Goal: Feedback & Contribution: Submit feedback/report problem

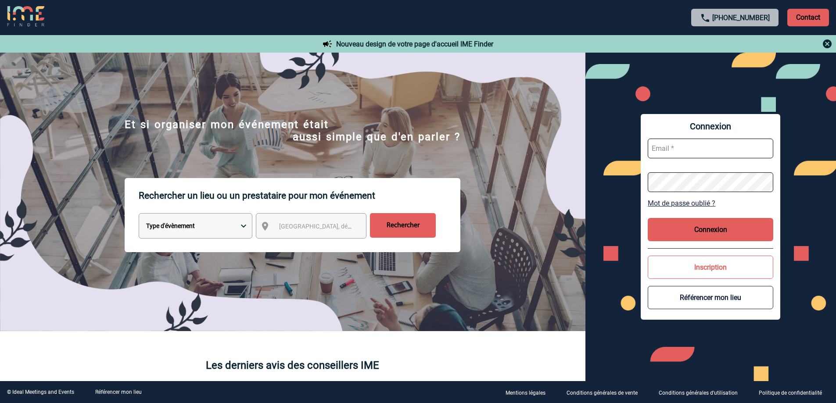
type input "[EMAIL_ADDRESS][DOMAIN_NAME]"
click at [700, 229] on button "Connexion" at bounding box center [711, 229] width 126 height 23
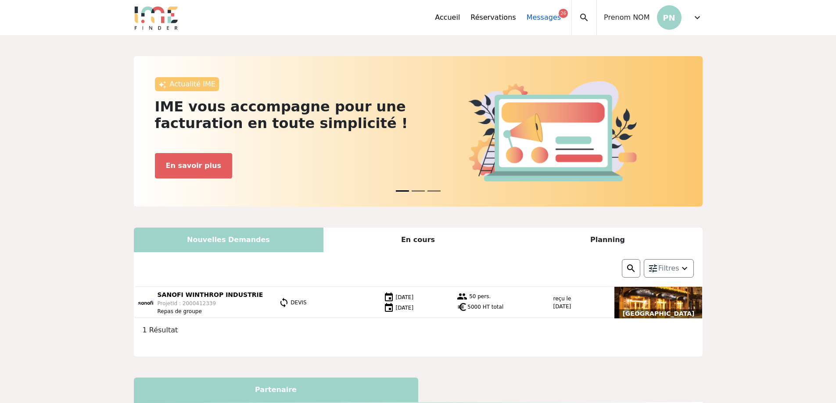
click at [553, 14] on link "Messages 26" at bounding box center [544, 17] width 34 height 11
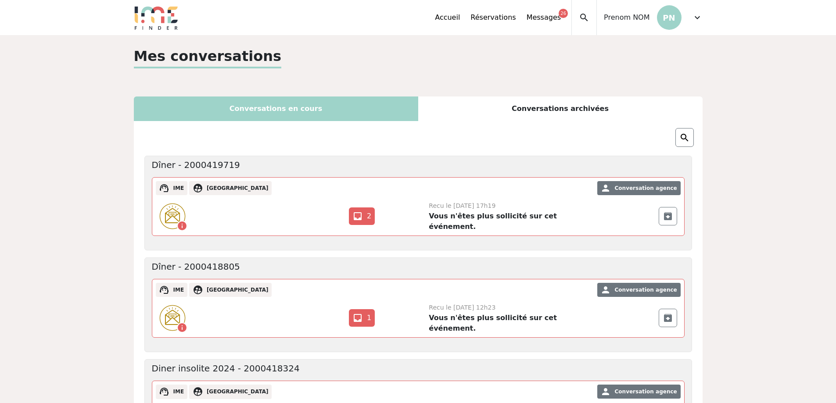
click at [298, 107] on div "Conversations en cours" at bounding box center [276, 109] width 284 height 25
click at [520, 113] on div "Conversations archivées" at bounding box center [560, 109] width 284 height 25
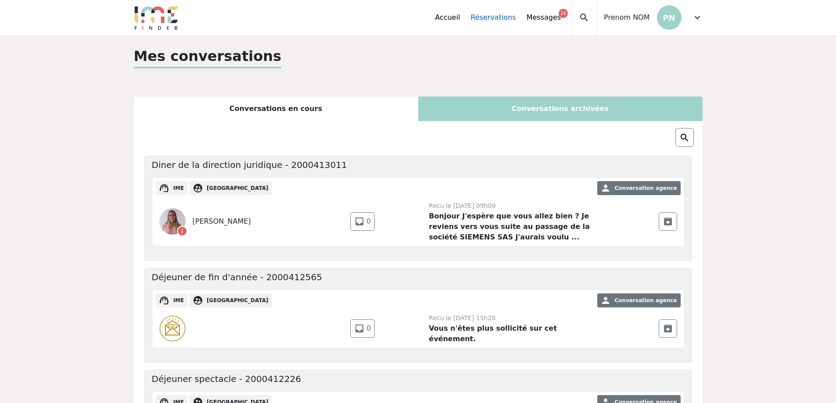
click at [491, 14] on link "Réservations" at bounding box center [493, 17] width 45 height 11
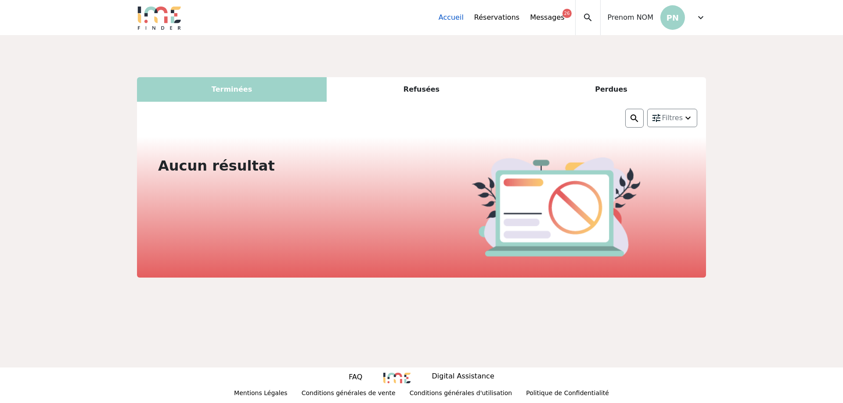
click at [464, 15] on link "Accueil" at bounding box center [451, 17] width 25 height 11
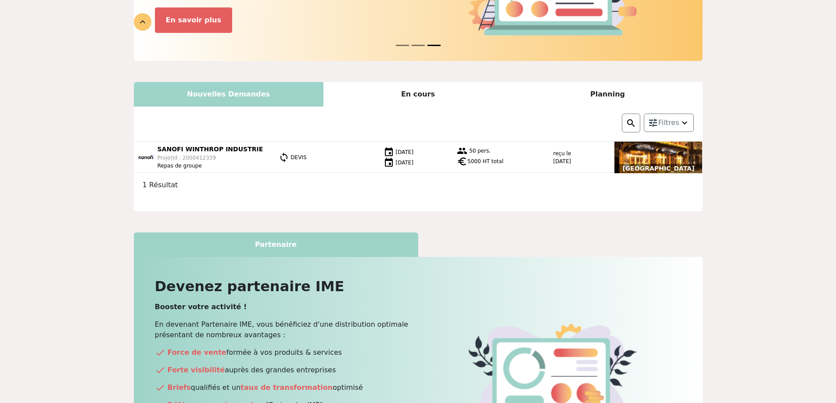
scroll to position [119, 0]
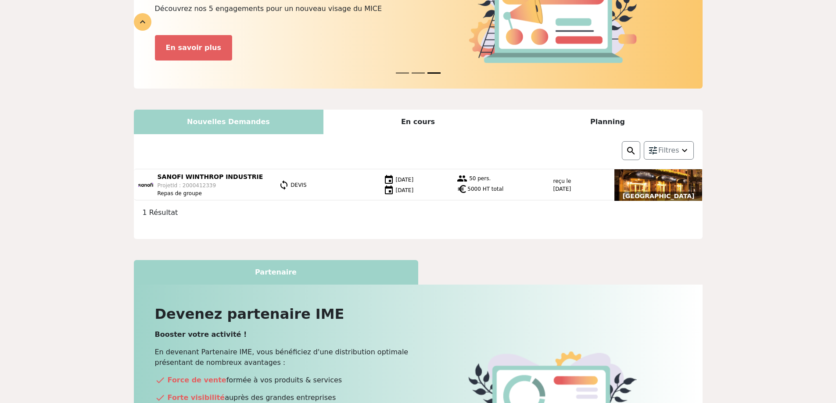
click at [440, 121] on div "En cours" at bounding box center [419, 122] width 190 height 25
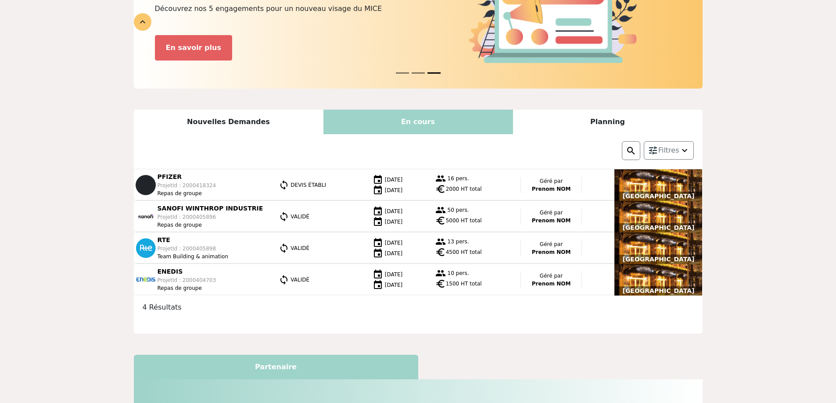
click at [592, 119] on div "Planning" at bounding box center [608, 122] width 190 height 25
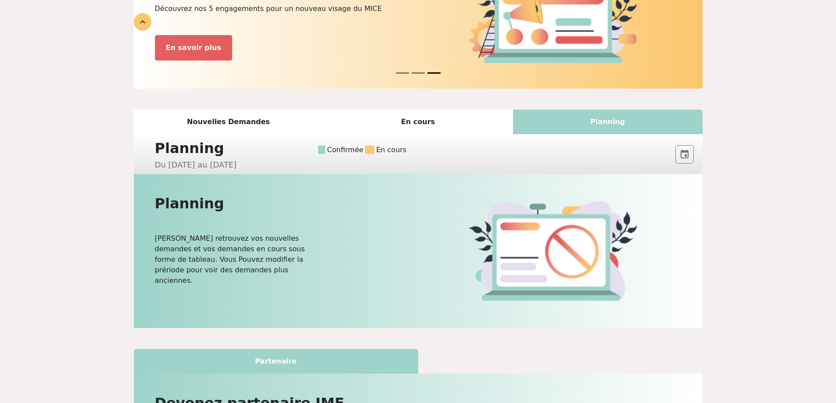
click at [255, 126] on div "Nouvelles Demandes" at bounding box center [229, 122] width 190 height 25
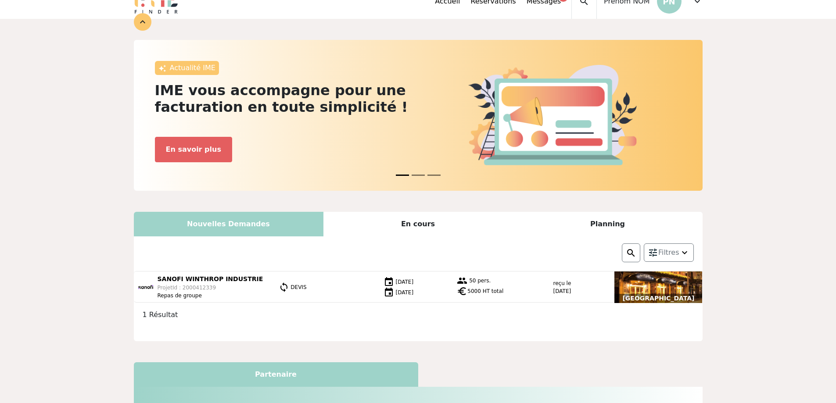
scroll to position [0, 0]
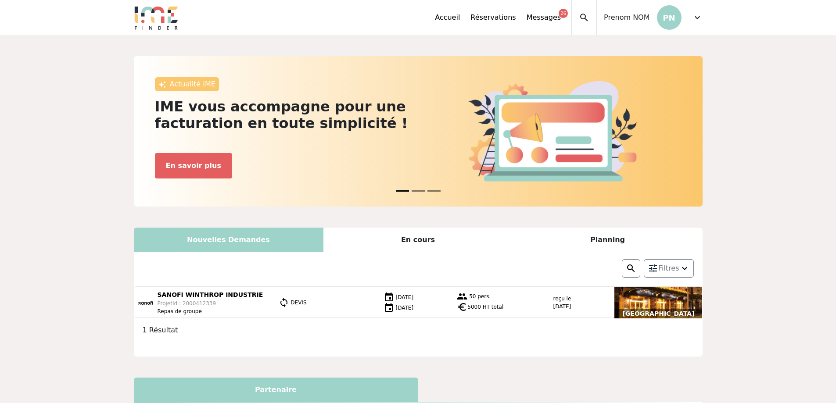
click at [671, 17] on p "PN" at bounding box center [669, 17] width 25 height 25
click at [700, 16] on span "expand_more" at bounding box center [697, 17] width 11 height 11
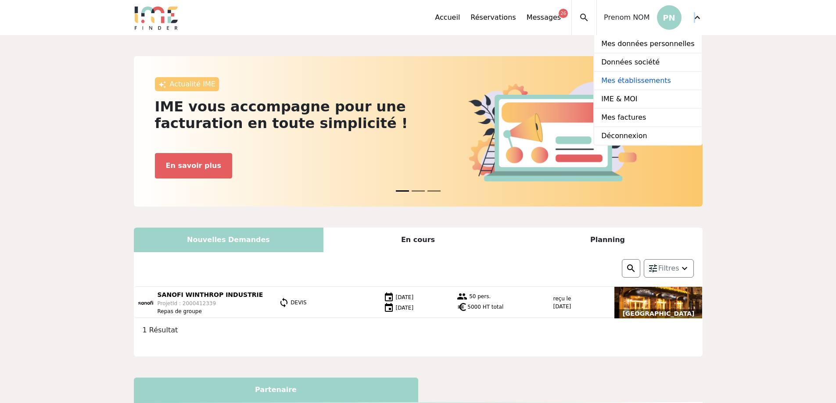
click at [658, 79] on link "Mes établissements" at bounding box center [647, 81] width 107 height 18
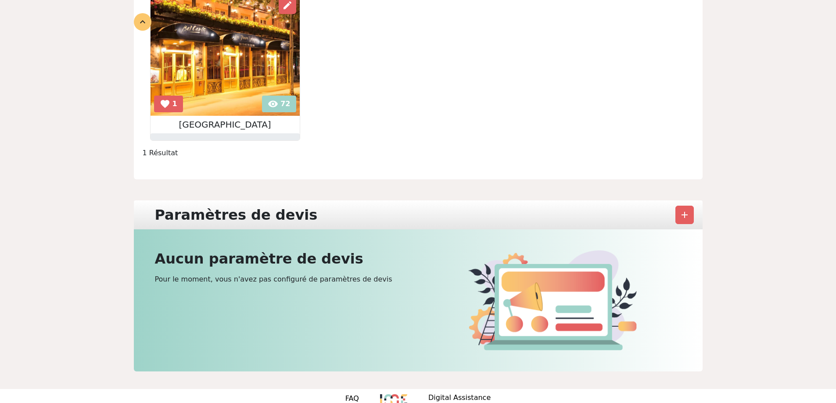
scroll to position [146, 0]
click at [281, 102] on img at bounding box center [225, 54] width 149 height 123
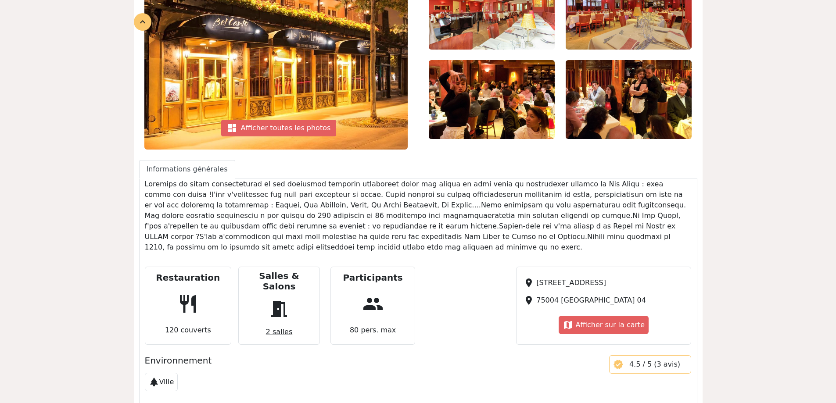
scroll to position [293, 0]
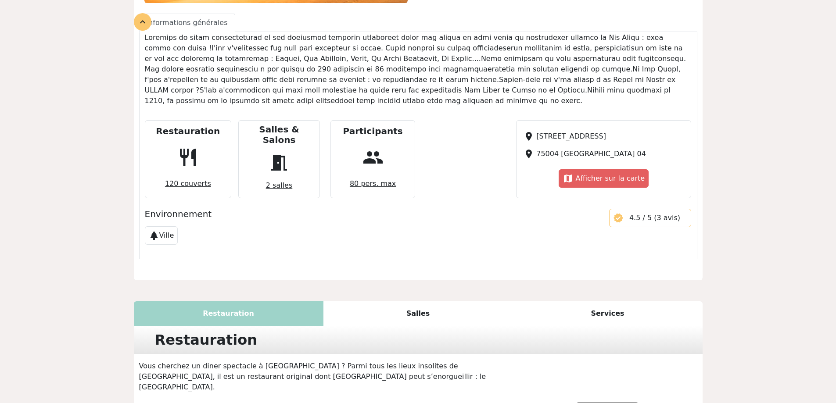
click at [203, 175] on span "120 couverts" at bounding box center [188, 184] width 53 height 18
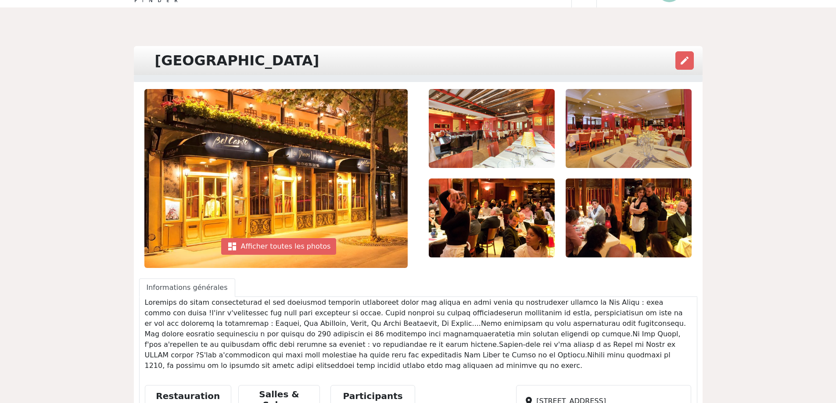
scroll to position [0, 0]
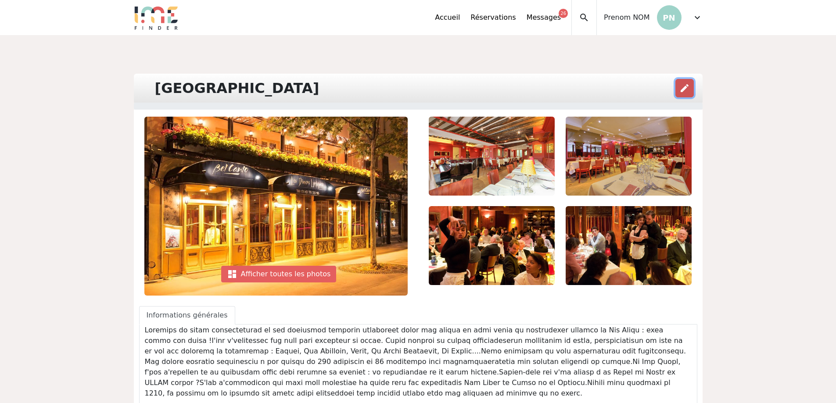
click at [685, 86] on span "edit" at bounding box center [685, 88] width 11 height 11
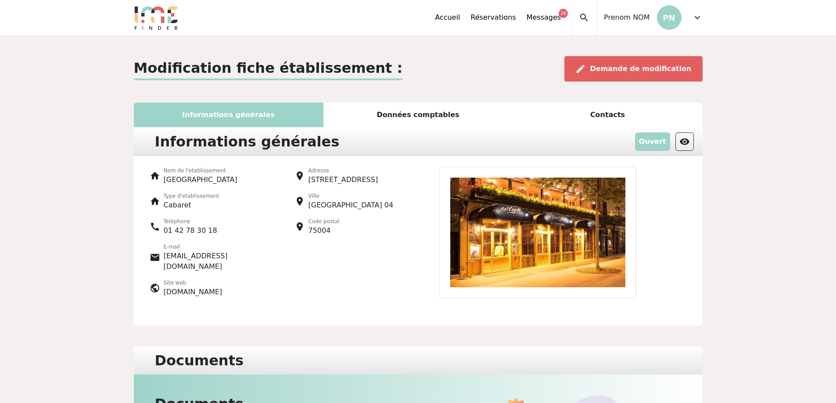
click at [411, 114] on div "Données comptables" at bounding box center [419, 115] width 190 height 25
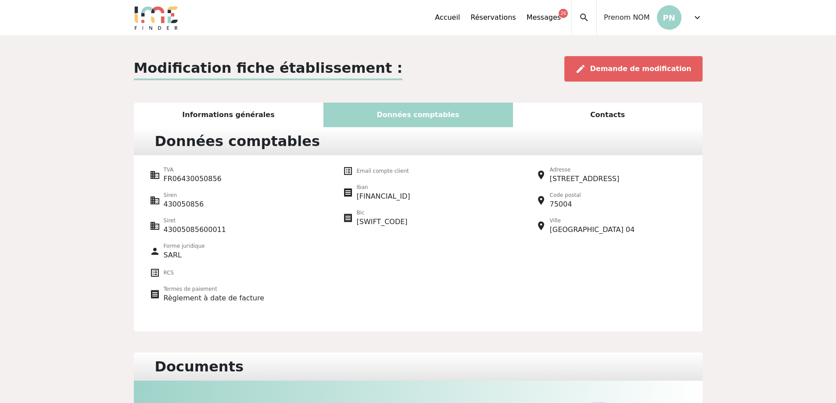
click at [616, 126] on div "Contacts" at bounding box center [608, 115] width 190 height 25
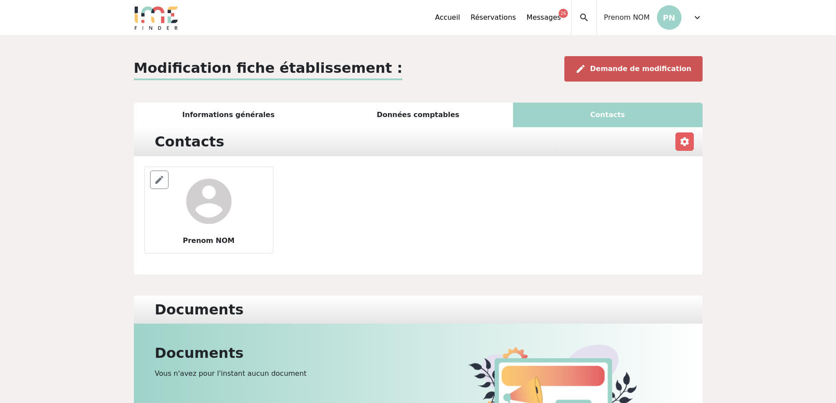
click at [635, 68] on span "Demande de modification" at bounding box center [640, 69] width 101 height 8
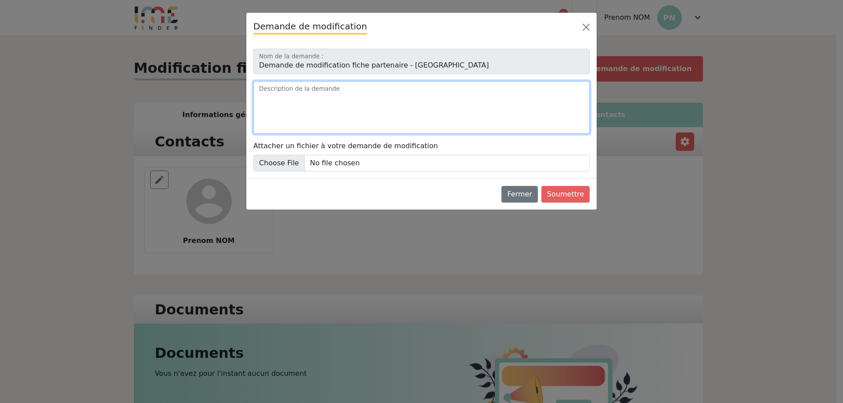
click at [331, 90] on textarea "Description de la demande" at bounding box center [421, 107] width 336 height 53
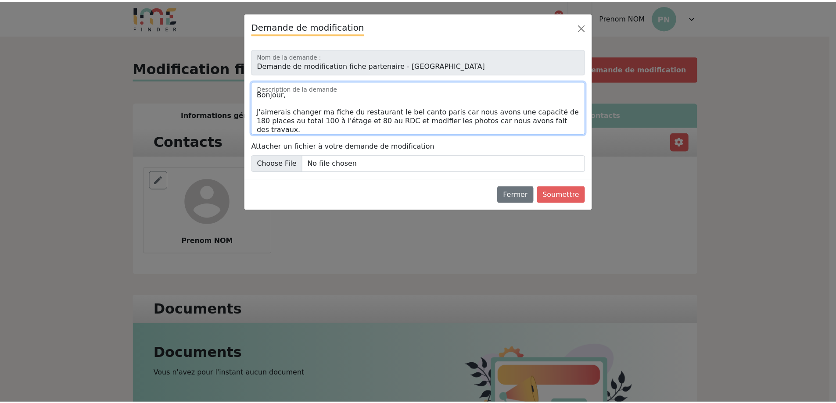
scroll to position [12, 0]
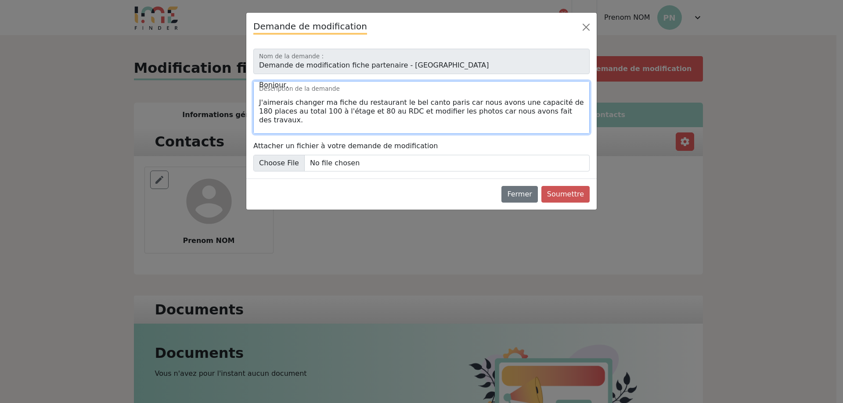
type textarea "Bonjour, J'aimerais changer ma fiche du restaurant le bel canto paris car nous …"
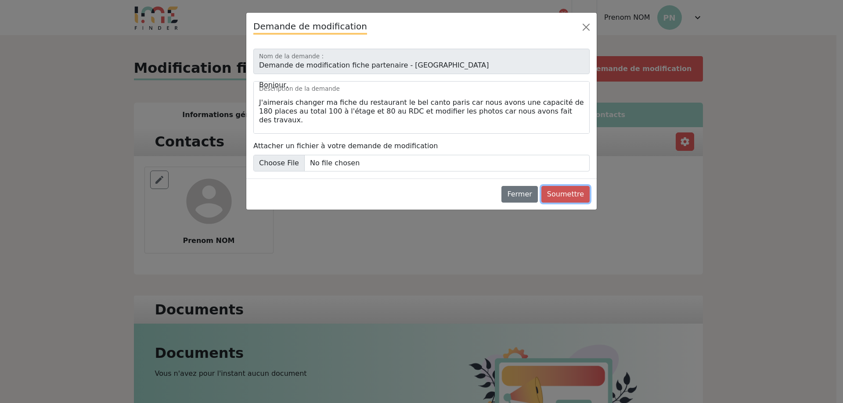
click at [562, 192] on button "Soumettre" at bounding box center [565, 194] width 48 height 17
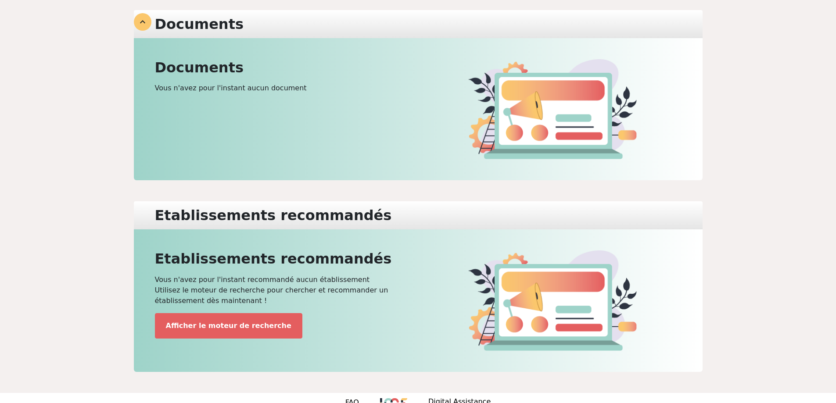
scroll to position [293, 0]
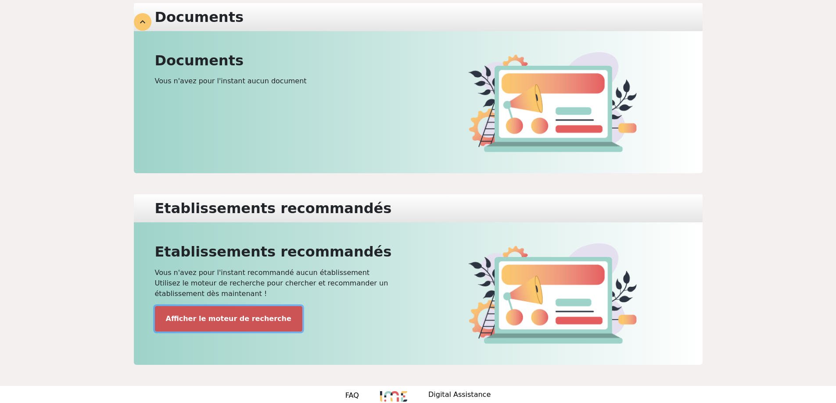
click at [247, 324] on button "Afficher le moteur de recherche" at bounding box center [228, 318] width 147 height 25
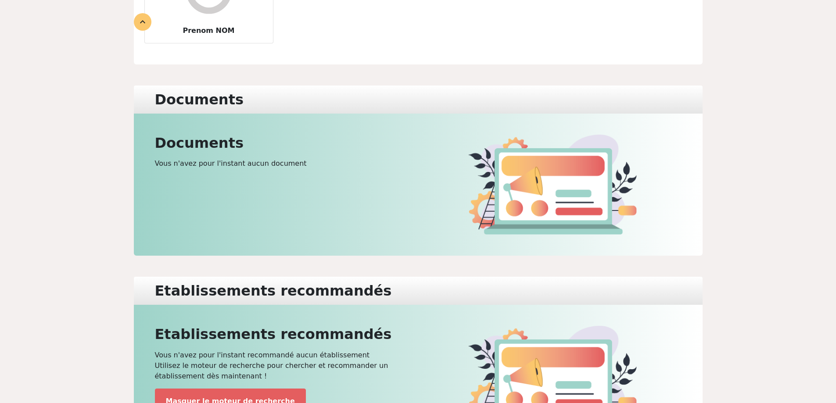
scroll to position [0, 0]
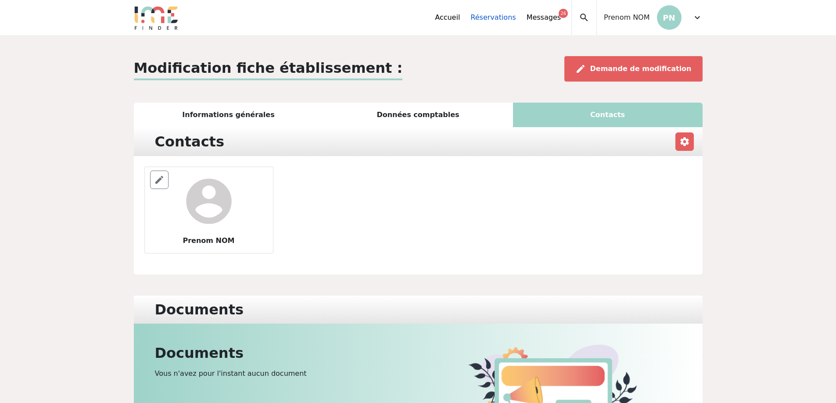
click at [495, 18] on link "Réservations" at bounding box center [493, 17] width 45 height 11
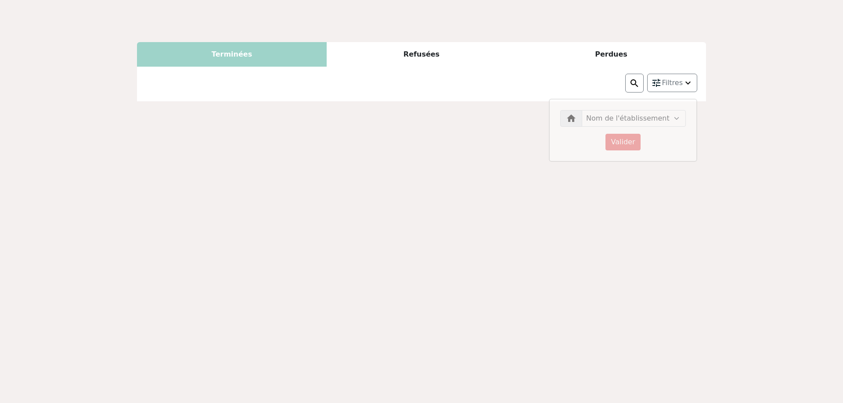
click at [460, 18] on div "Terminées Refusées Perdues Filtres Nom de l'établissement Valider Filtres Valid…" at bounding box center [421, 201] width 843 height 403
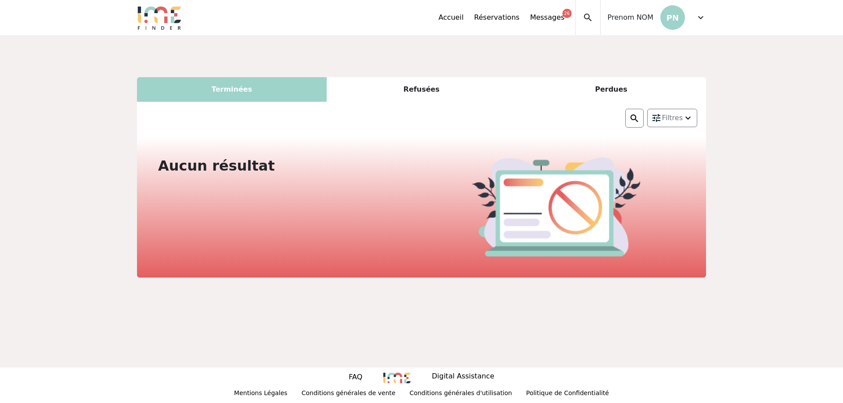
click at [464, 11] on div "Accueil Réservations Messages 26 Mes données personnelles Données société Mes é…" at bounding box center [507, 17] width 137 height 35
click at [464, 17] on link "Accueil" at bounding box center [451, 17] width 25 height 11
